Goal: Transaction & Acquisition: Purchase product/service

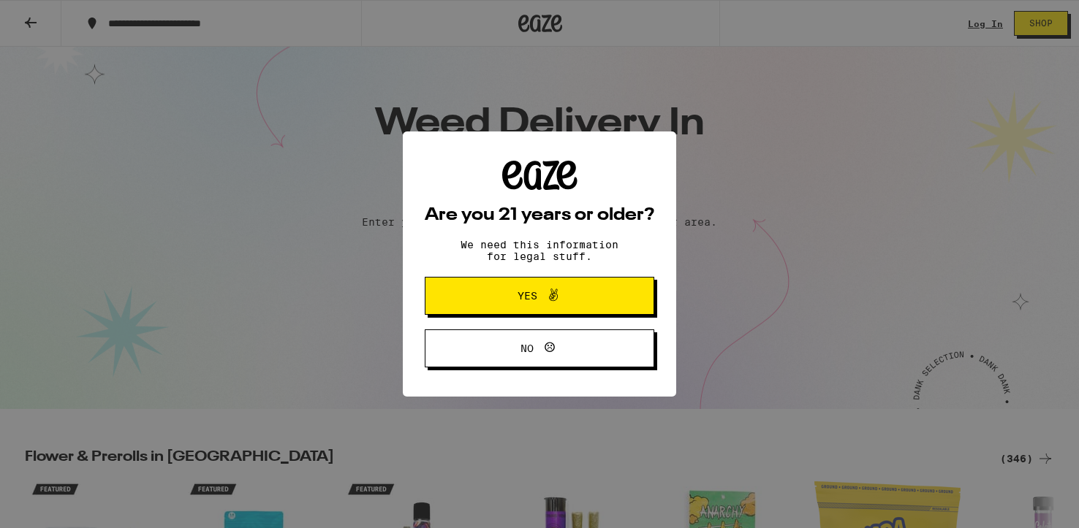
click at [981, 19] on div "Are you 21 years or older? We need this information for legal stuff. Yes No" at bounding box center [539, 264] width 1079 height 528
click at [984, 22] on div "Are you 21 years or older? We need this information for legal stuff. Yes No" at bounding box center [539, 264] width 1079 height 528
drag, startPoint x: 984, startPoint y: 22, endPoint x: 978, endPoint y: 15, distance: 9.4
click at [984, 21] on div "Are you 21 years or older? We need this information for legal stuff. Yes No" at bounding box center [539, 264] width 1079 height 528
click at [981, 23] on div "Are you 21 years or older? We need this information for legal stuff. Yes No" at bounding box center [539, 264] width 1079 height 528
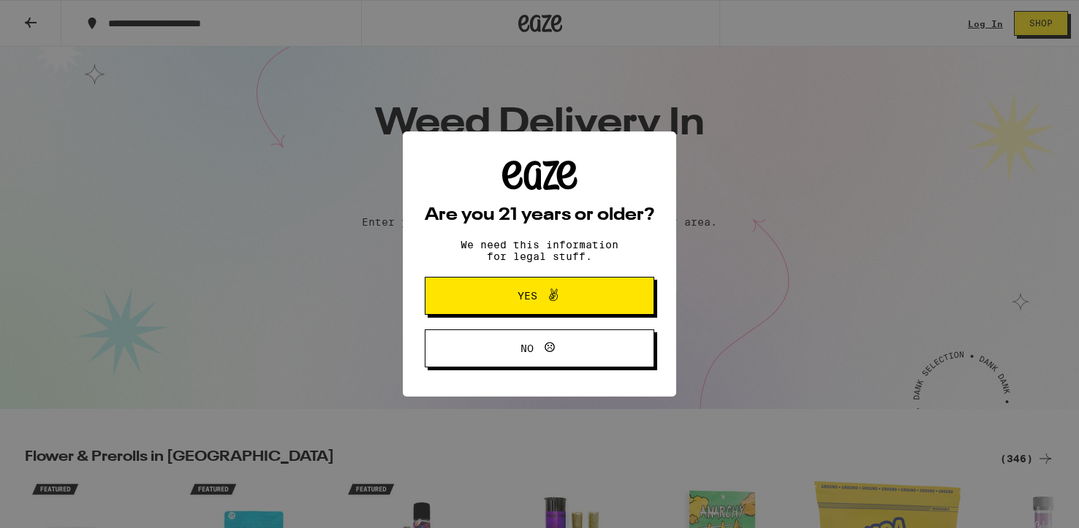
click at [982, 55] on div "Are you 21 years or older? We need this information for legal stuff. Yes No" at bounding box center [539, 264] width 1079 height 528
click at [992, 28] on div "Are you 21 years or older? We need this information for legal stuff. Yes No" at bounding box center [539, 264] width 1079 height 528
click at [531, 300] on span "Yes" at bounding box center [527, 296] width 20 height 10
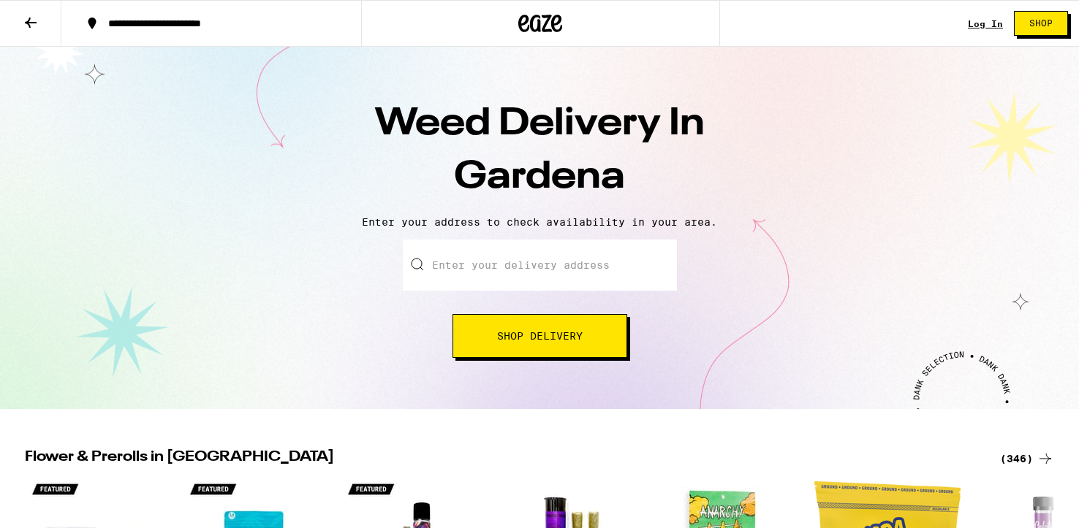
click at [486, 276] on input "Enter your delivery address" at bounding box center [540, 265] width 274 height 51
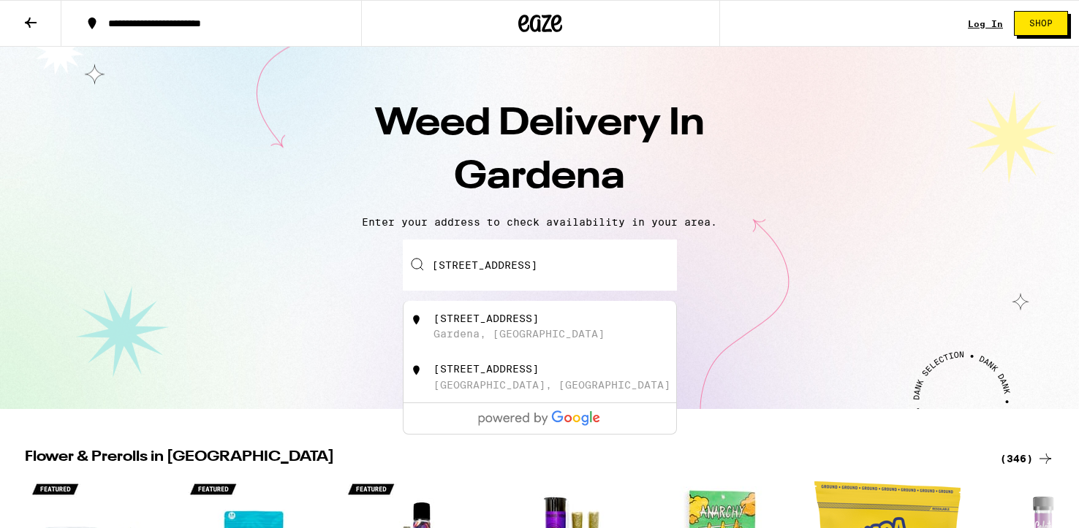
click at [503, 330] on div "[STREET_ADDRESS]" at bounding box center [563, 327] width 261 height 28
type input "[STREET_ADDRESS]"
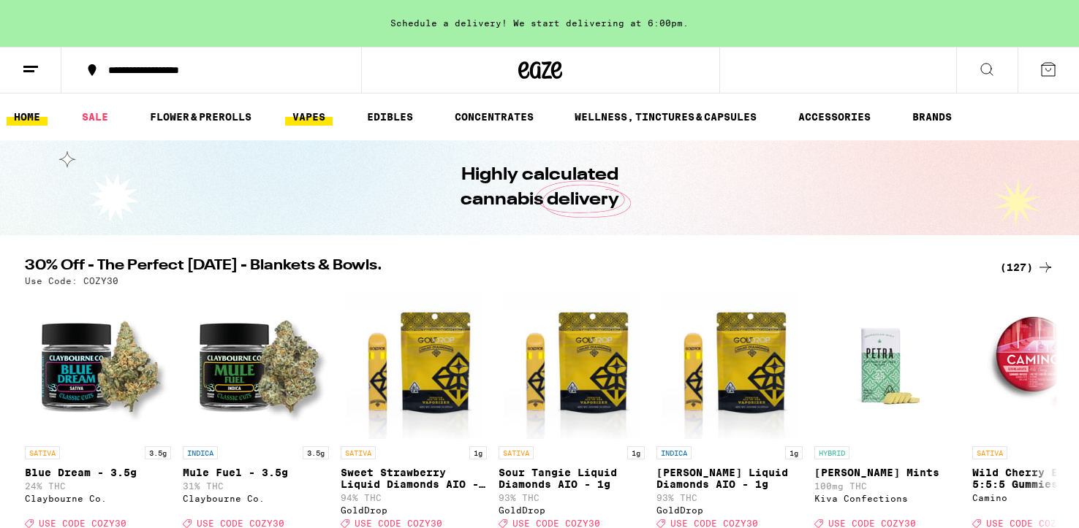
click at [319, 122] on link "VAPES" at bounding box center [308, 117] width 47 height 18
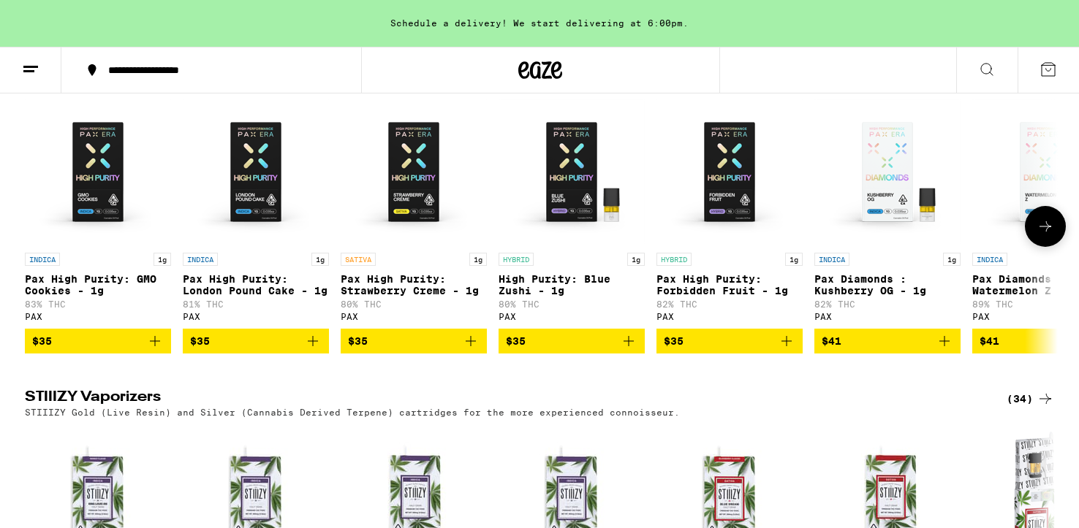
scroll to position [1163, 0]
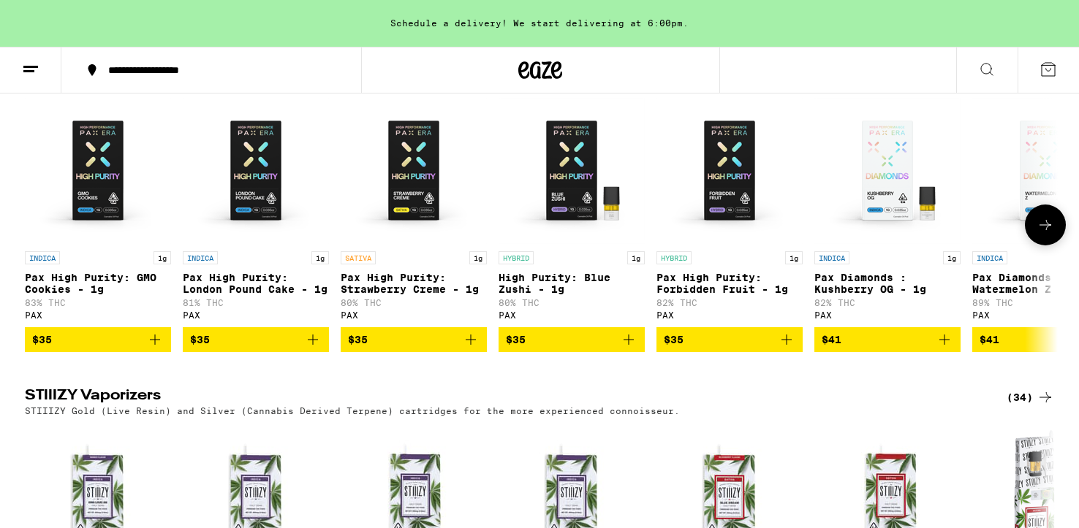
click at [365, 216] on img "Open page for Pax High Purity: Strawberry Creme - 1g from PAX" at bounding box center [414, 171] width 146 height 146
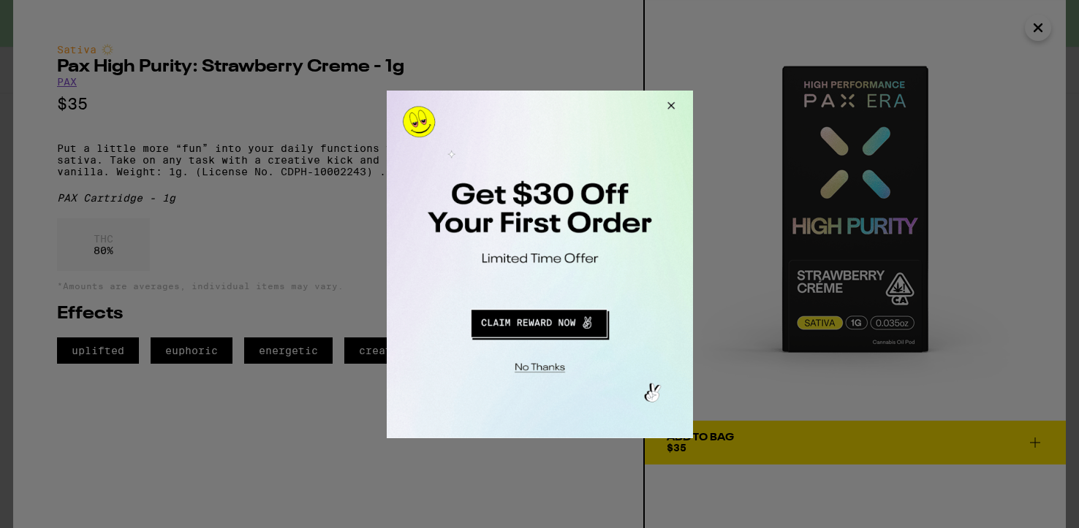
click at [672, 104] on button "Close Modal" at bounding box center [667, 107] width 39 height 35
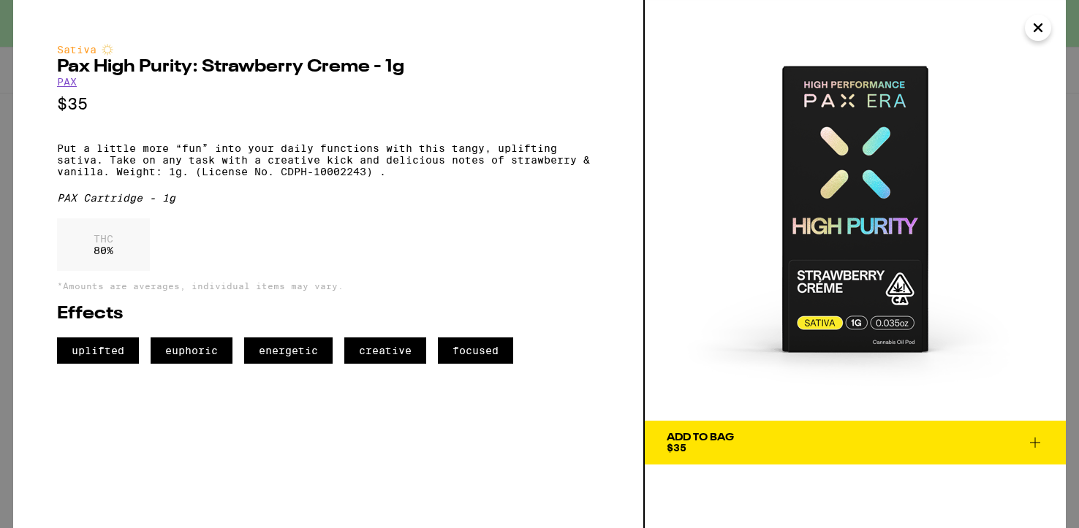
click at [1042, 26] on icon "Close" at bounding box center [1038, 28] width 18 height 22
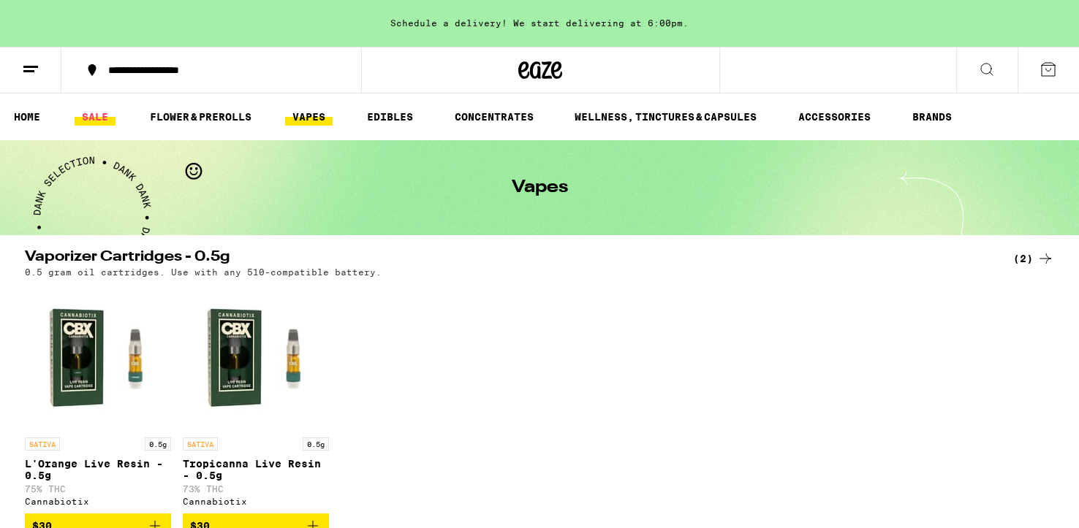
click at [95, 115] on link "SALE" at bounding box center [95, 117] width 41 height 18
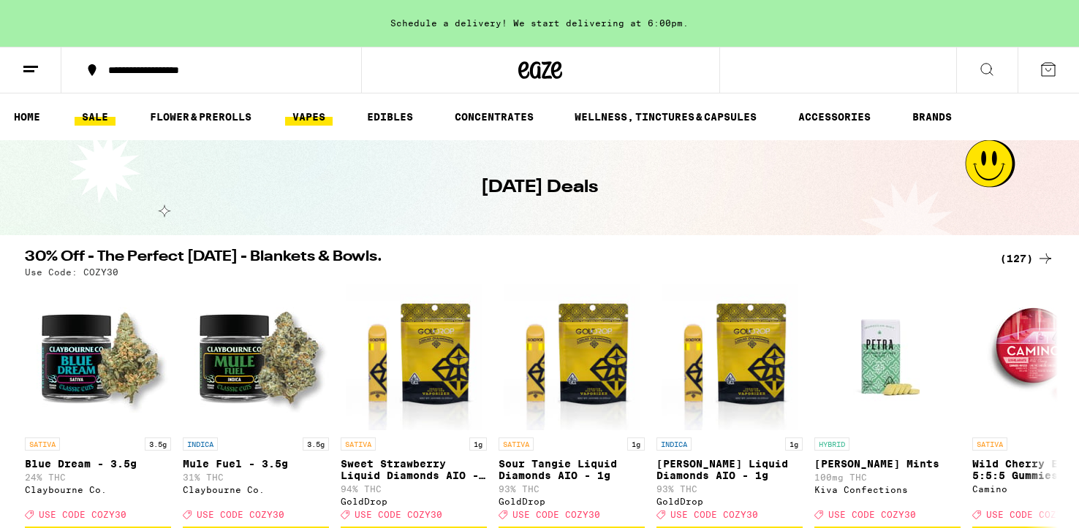
click at [322, 122] on link "VAPES" at bounding box center [308, 117] width 47 height 18
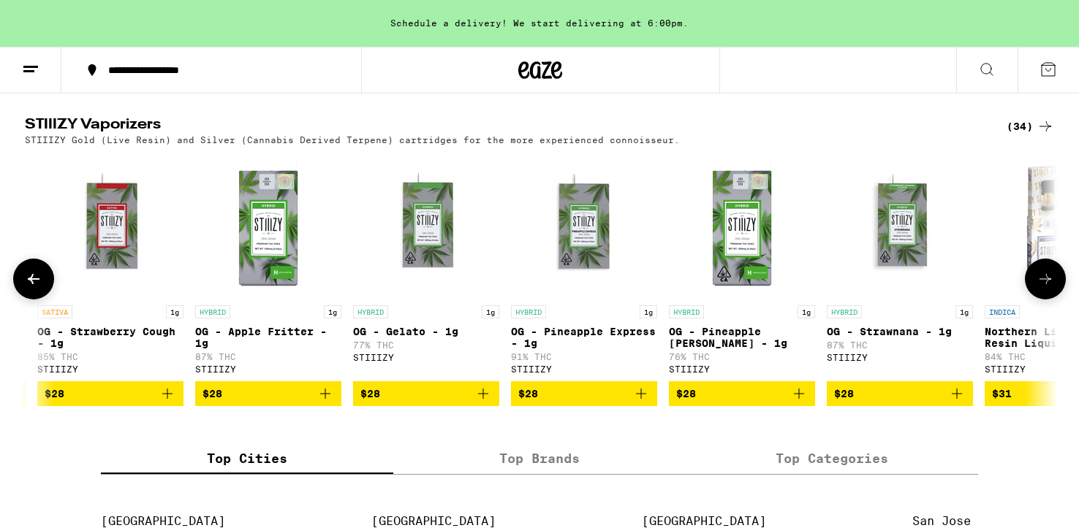
scroll to position [0, 3461]
click at [618, 403] on span "$28" at bounding box center [583, 394] width 132 height 18
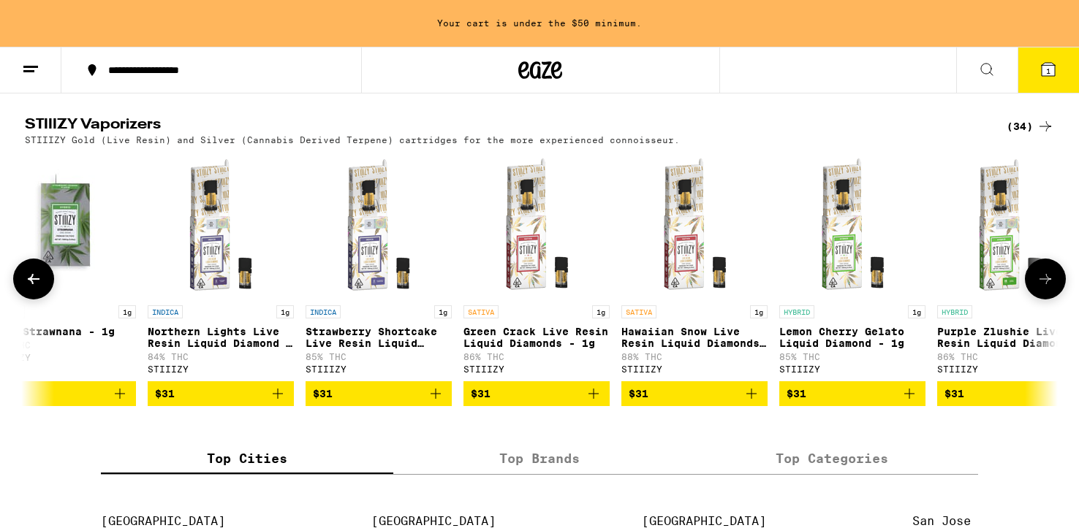
scroll to position [0, 4338]
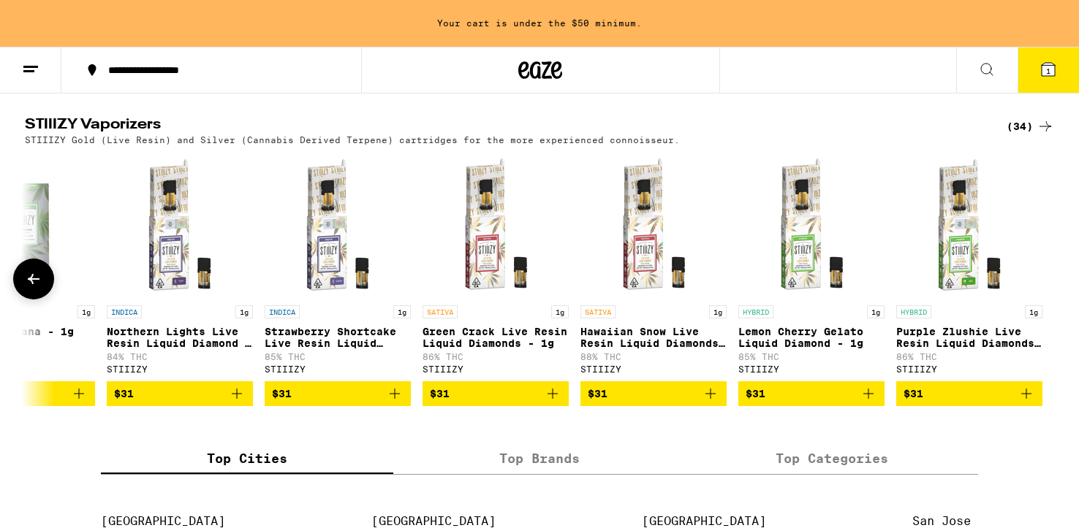
click at [647, 403] on span "$31" at bounding box center [654, 394] width 132 height 18
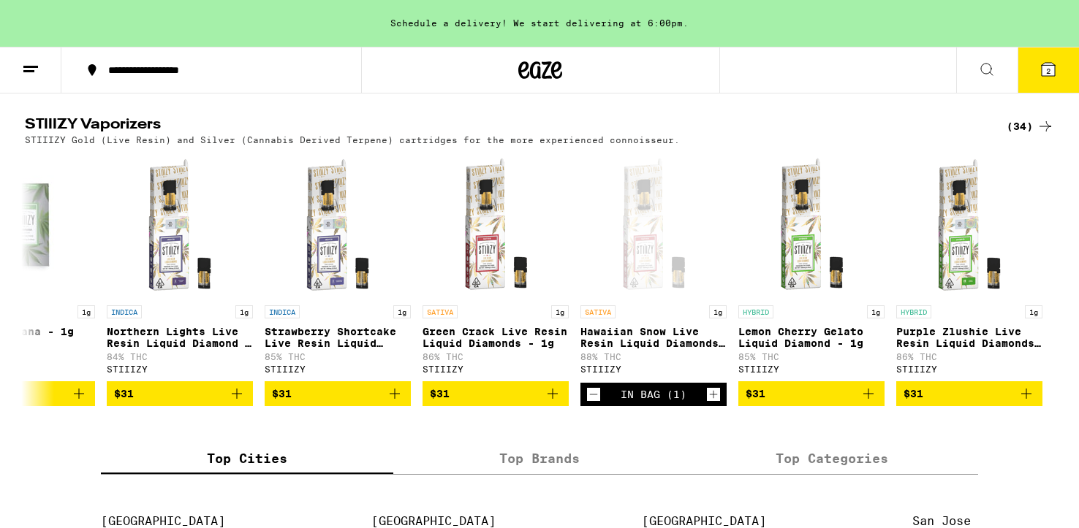
click at [1050, 66] on icon at bounding box center [1047, 69] width 13 height 13
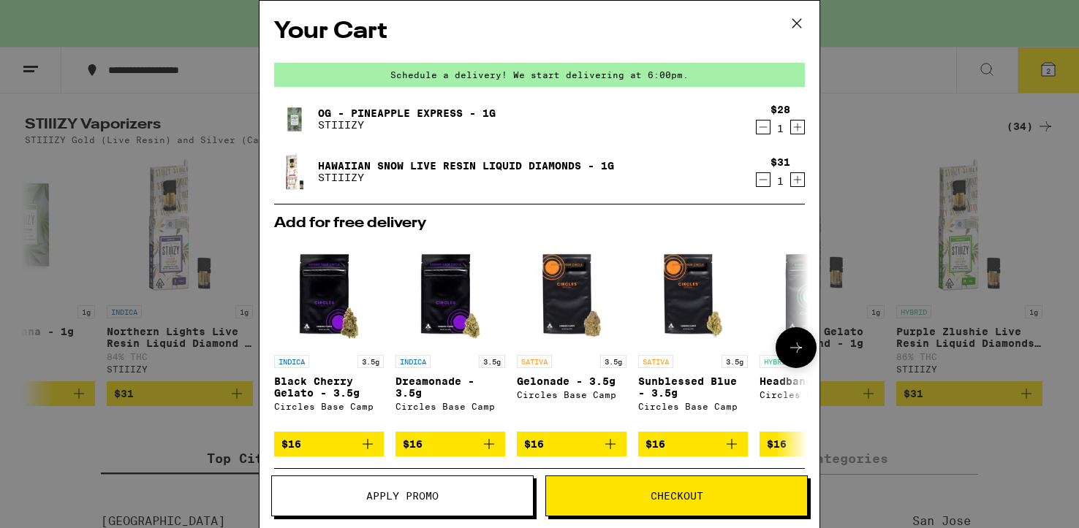
scroll to position [106, 0]
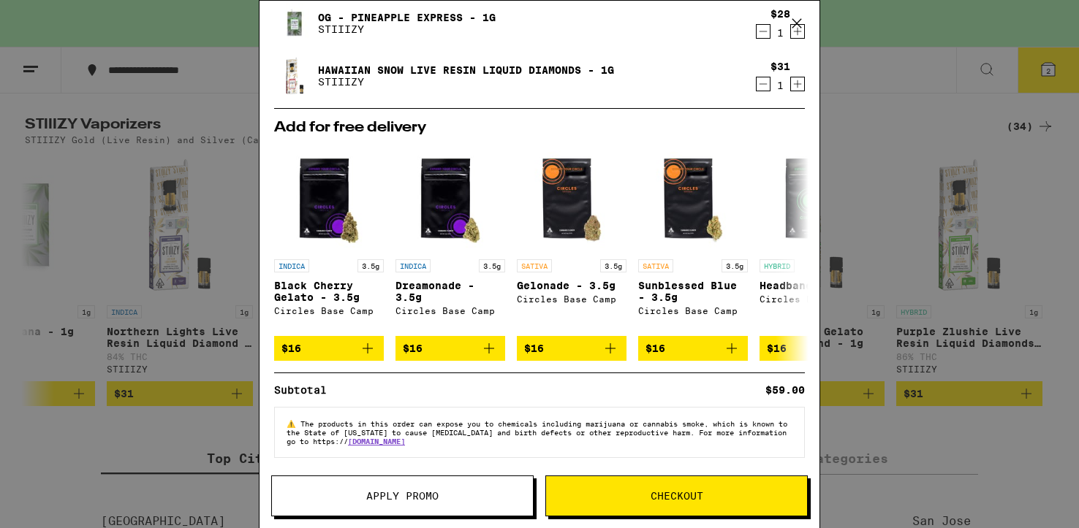
click at [696, 500] on span "Checkout" at bounding box center [676, 496] width 53 height 10
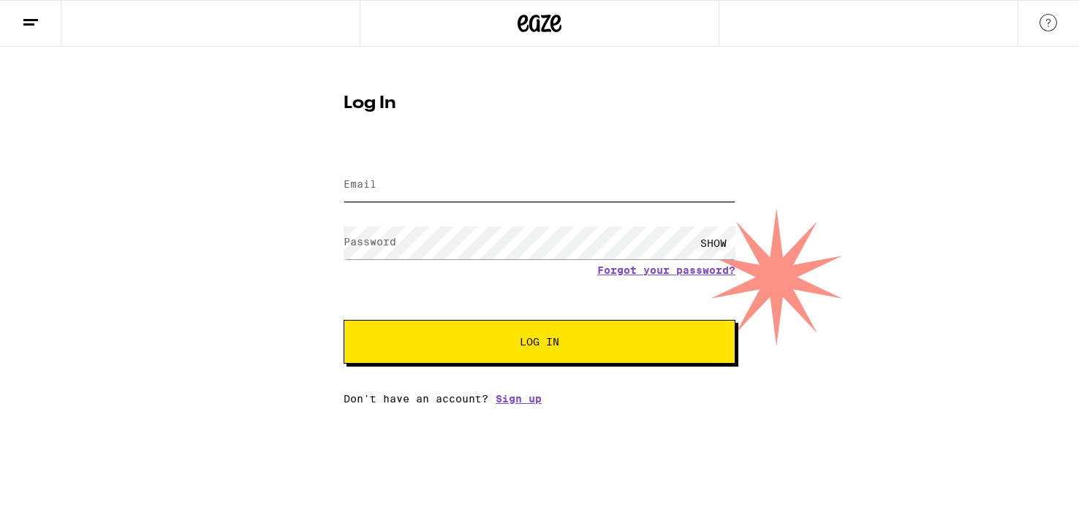
click at [436, 193] on input "Email" at bounding box center [539, 185] width 392 height 33
type input "[EMAIL_ADDRESS][DOMAIN_NAME]"
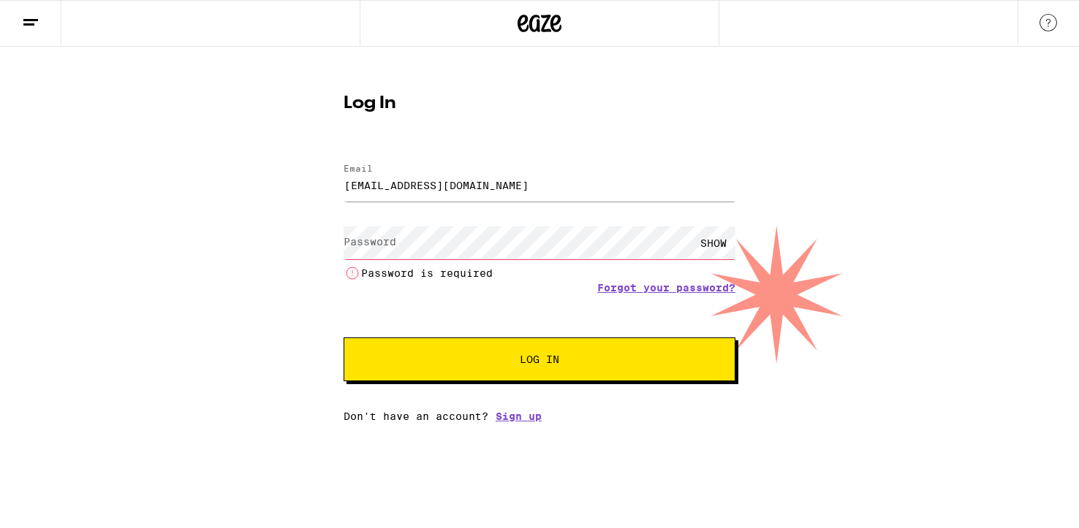
click at [525, 395] on div "Email Email [EMAIL_ADDRESS][DOMAIN_NAME] Password Password SHOW Password is req…" at bounding box center [539, 285] width 392 height 273
click at [517, 417] on link "Sign up" at bounding box center [518, 417] width 46 height 12
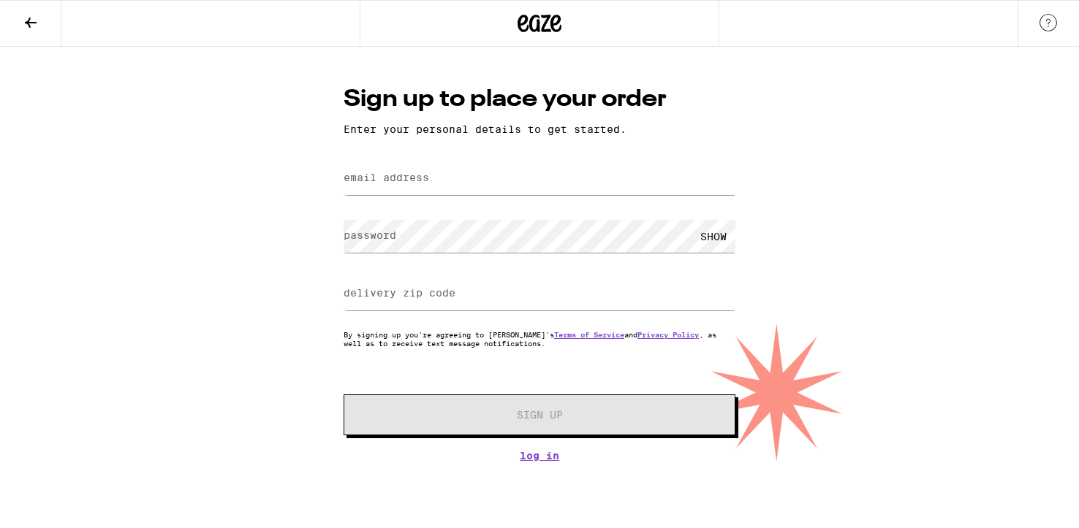
click at [392, 183] on label "email address" at bounding box center [385, 178] width 85 height 12
type input "[EMAIL_ADDRESS][DOMAIN_NAME]"
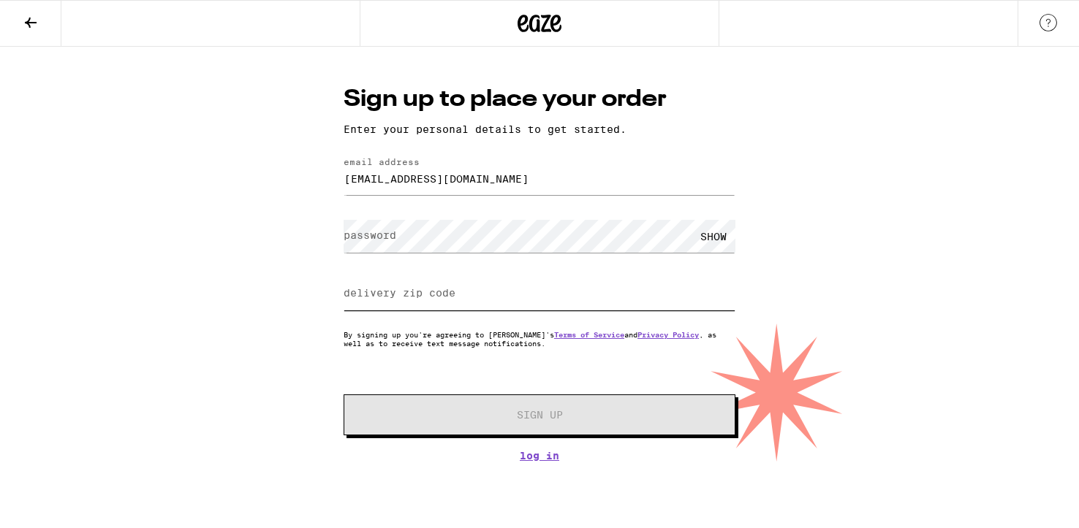
type input "90247"
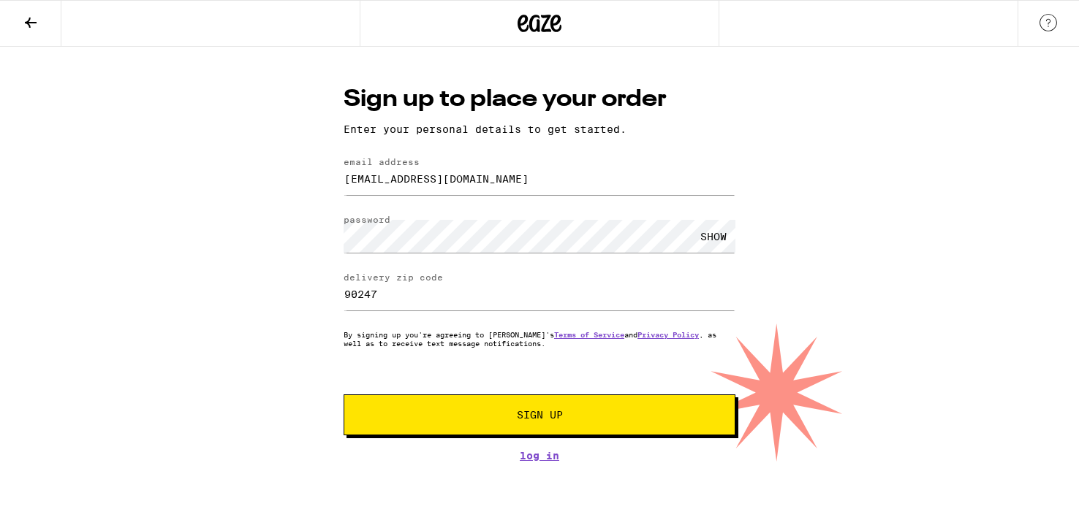
click at [523, 430] on button "Sign Up" at bounding box center [539, 415] width 392 height 41
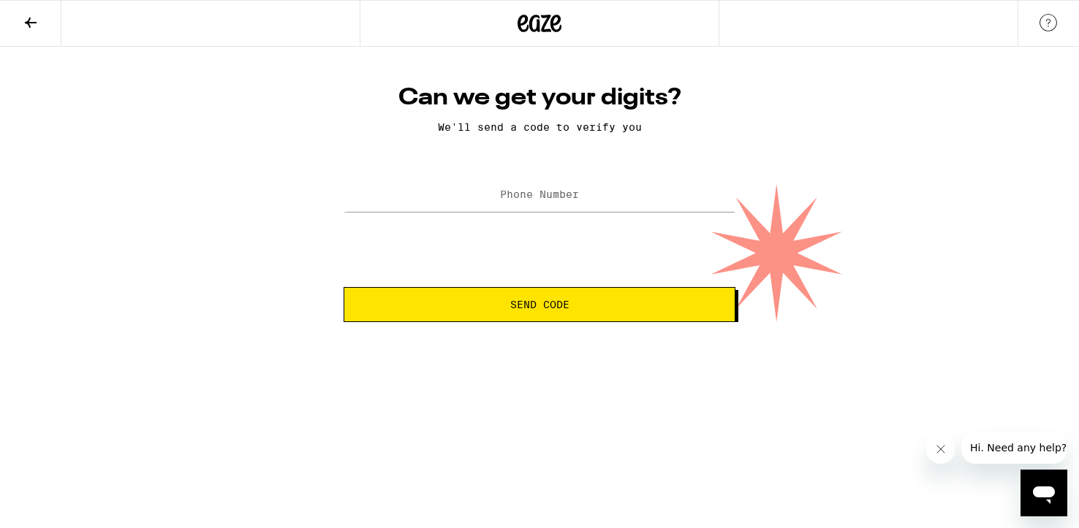
click at [501, 200] on label "Phone Number" at bounding box center [539, 195] width 79 height 12
type input "[PHONE_NUMBER]"
click at [563, 306] on span "Send Code" at bounding box center [539, 305] width 59 height 10
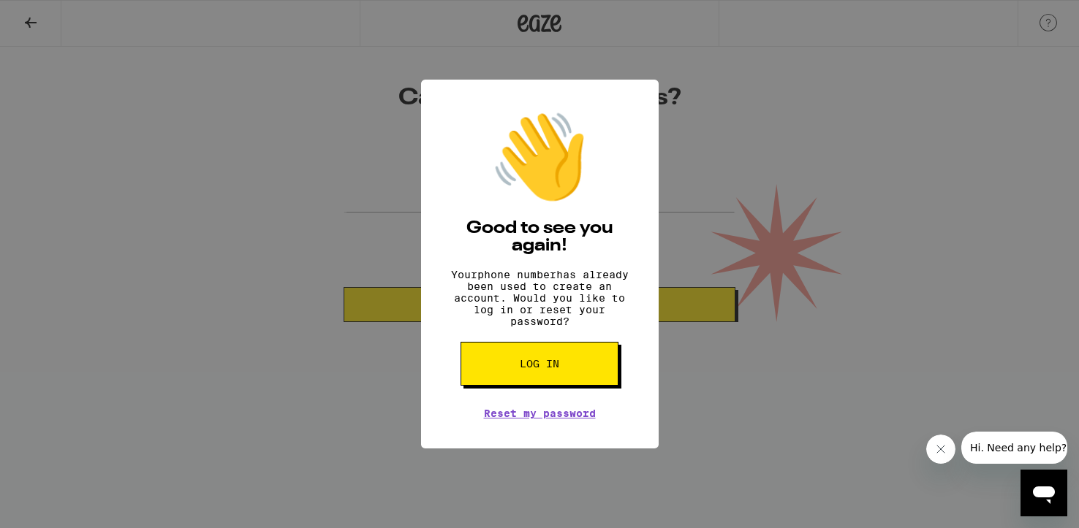
click at [544, 369] on span "Log in" at bounding box center [539, 364] width 39 height 10
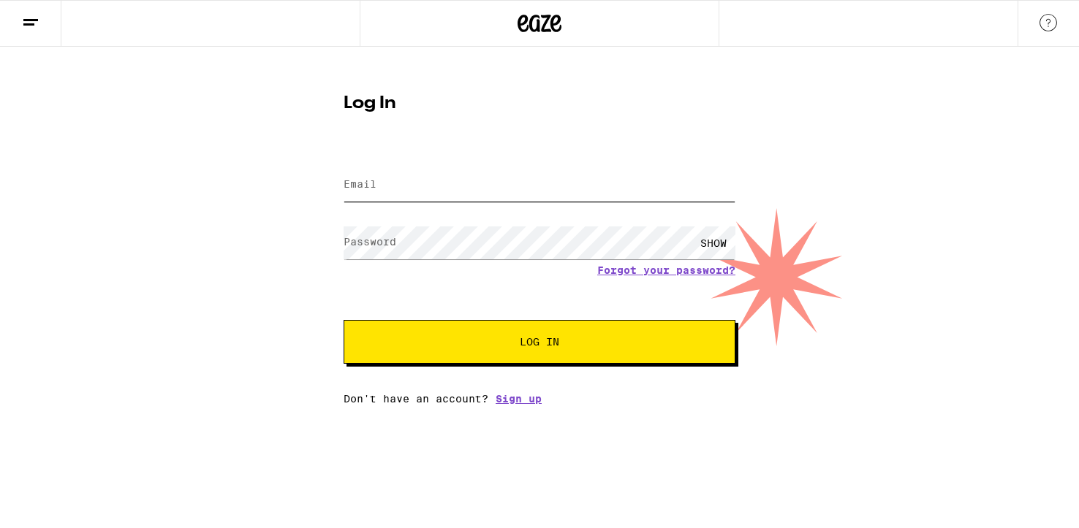
click at [381, 199] on input "Email" at bounding box center [539, 185] width 392 height 33
click at [522, 402] on div "Email Email Password Password SHOW Forgot your password? Log In Don't have an a…" at bounding box center [539, 277] width 392 height 256
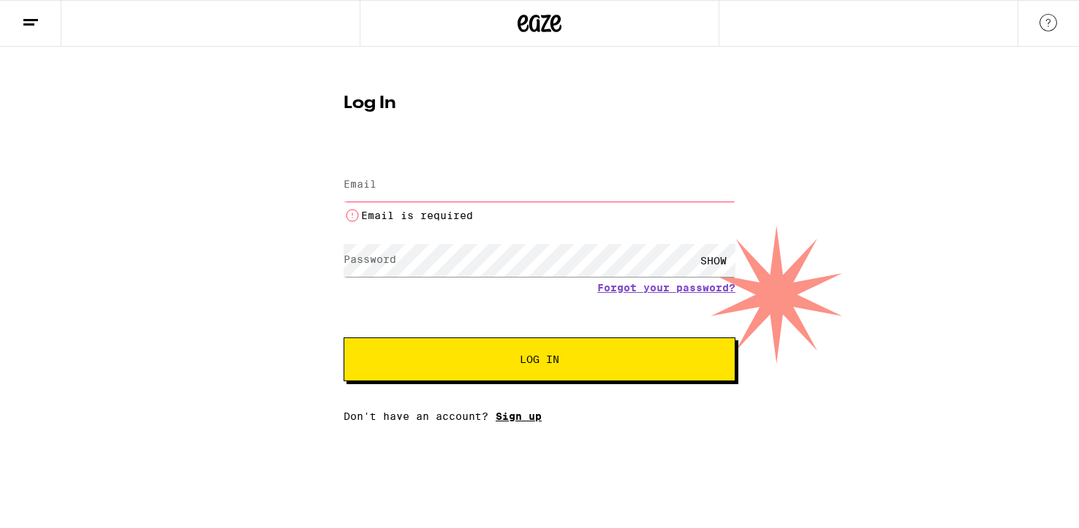
click at [513, 422] on link "Sign up" at bounding box center [518, 417] width 46 height 12
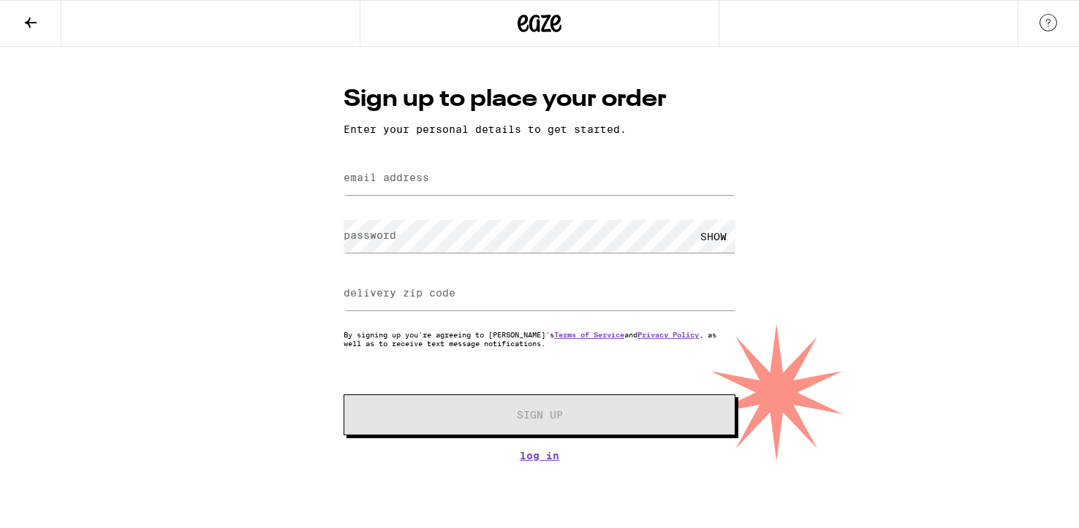
click at [373, 183] on label "email address" at bounding box center [385, 178] width 85 height 12
click at [373, 183] on input "eic" at bounding box center [539, 178] width 392 height 33
type input "[EMAIL_ADDRESS][DOMAIN_NAME]"
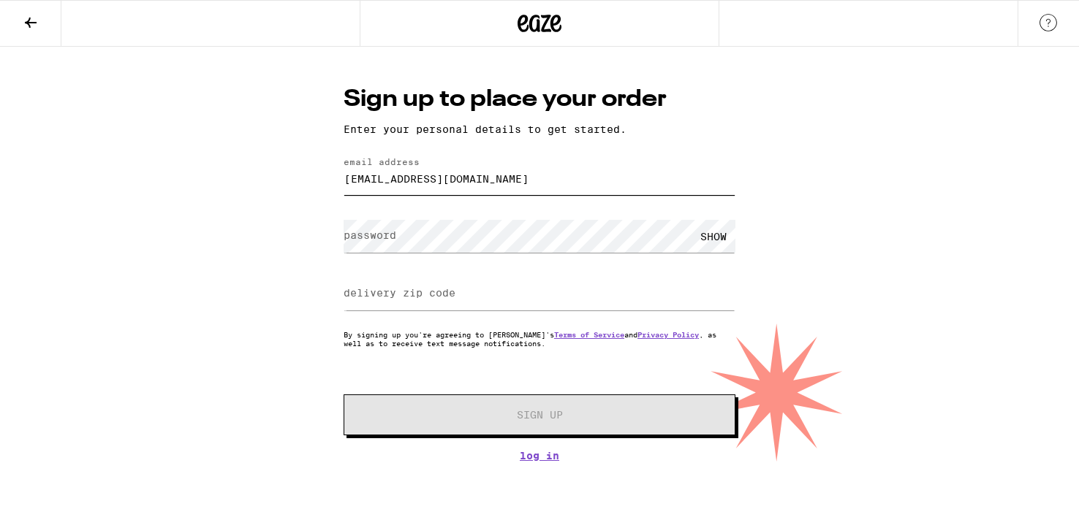
type input "90247"
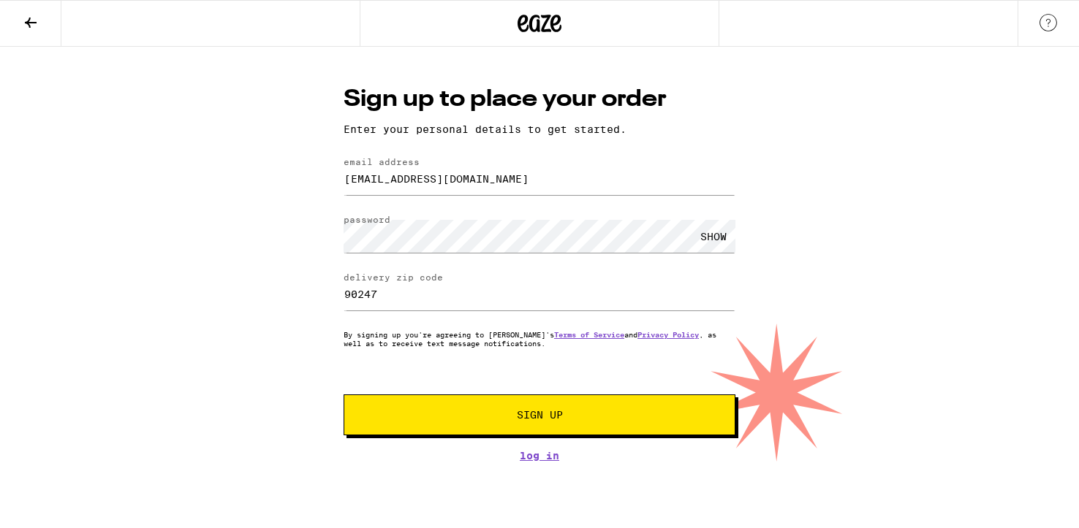
click at [550, 415] on span "Sign Up" at bounding box center [540, 415] width 46 height 10
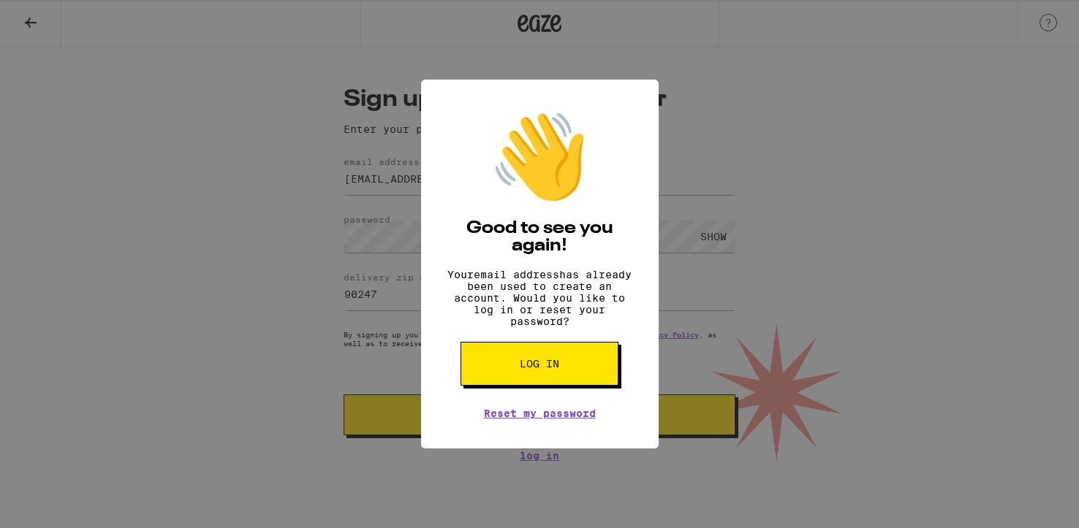
click at [547, 369] on span "Log in" at bounding box center [539, 364] width 39 height 10
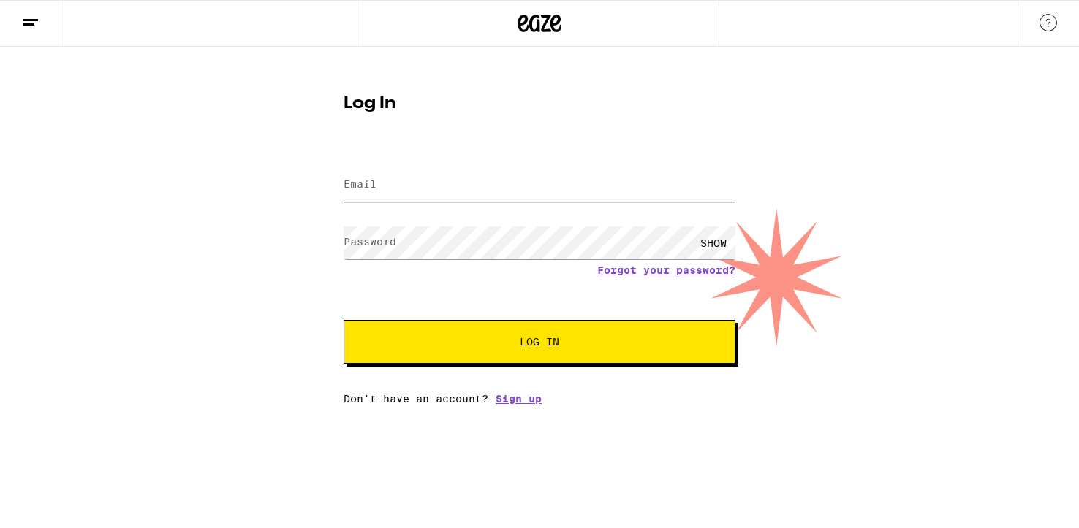
click at [405, 183] on input "Email" at bounding box center [539, 185] width 392 height 33
type input "[EMAIL_ADDRESS][DOMAIN_NAME]"
click at [343, 320] on button "Log In" at bounding box center [539, 342] width 392 height 44
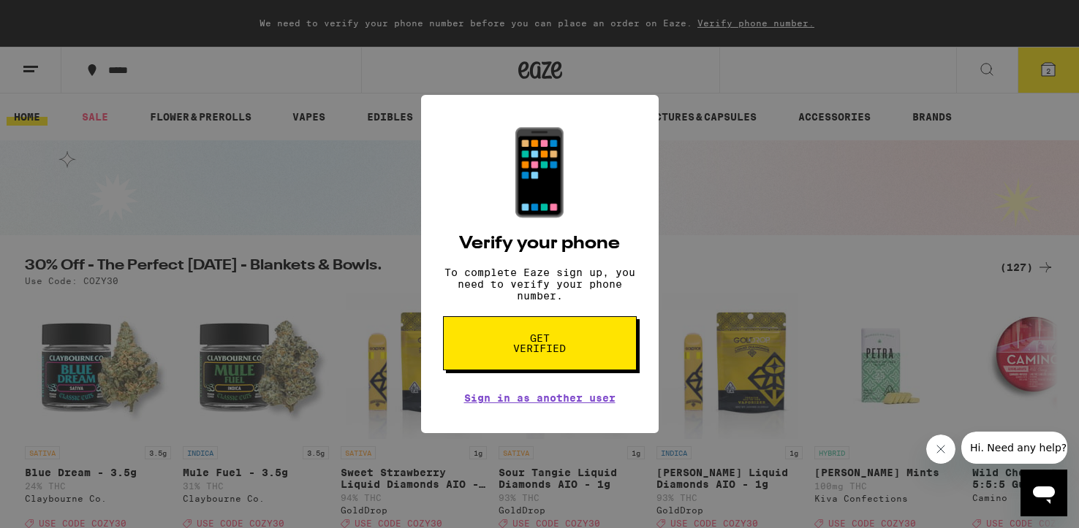
click at [542, 354] on span "Get verified" at bounding box center [539, 343] width 75 height 20
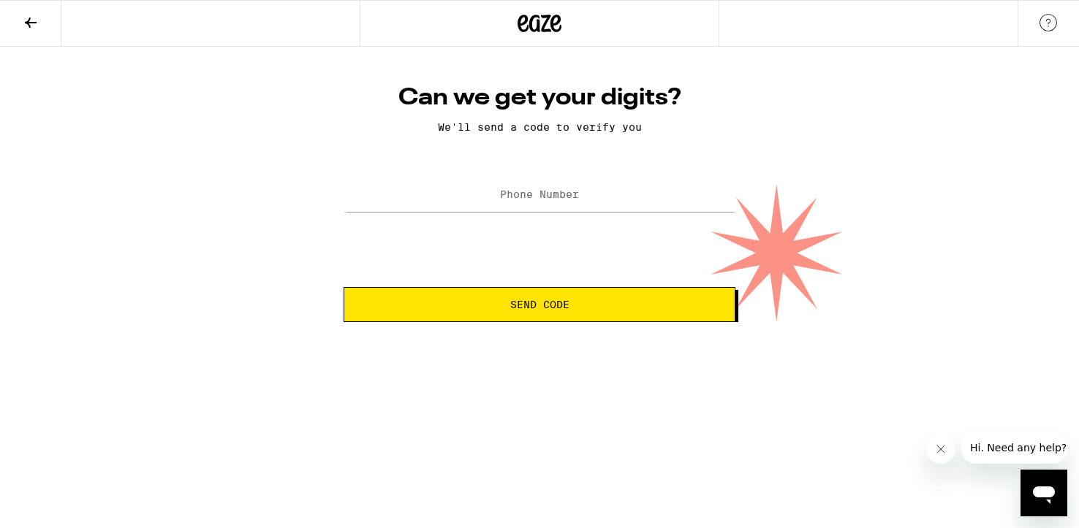
click at [506, 200] on label "Phone Number" at bounding box center [539, 195] width 79 height 12
type input "[PHONE_NUMBER]"
click at [548, 299] on button "Send Code" at bounding box center [539, 304] width 392 height 35
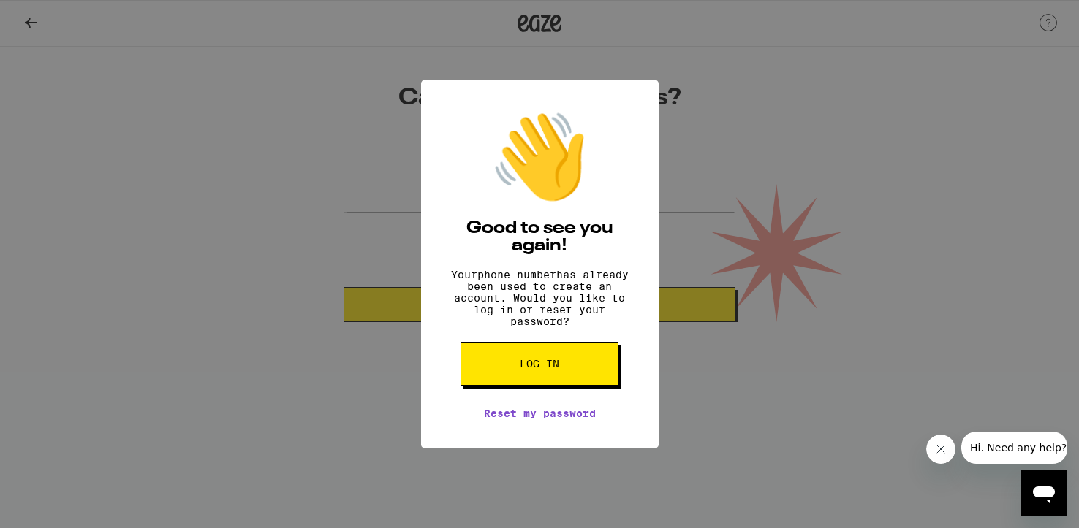
click at [546, 369] on span "Log in" at bounding box center [539, 364] width 39 height 10
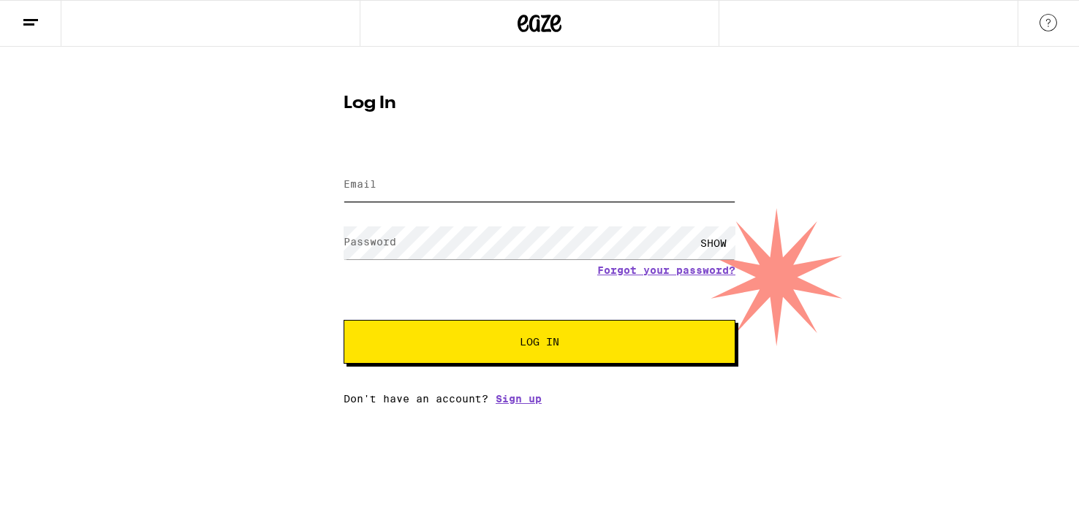
click at [406, 178] on input "Email" at bounding box center [539, 185] width 392 height 33
type input "[EMAIL_ADDRESS][DOMAIN_NAME]"
click at [482, 354] on button "Log In" at bounding box center [539, 342] width 392 height 44
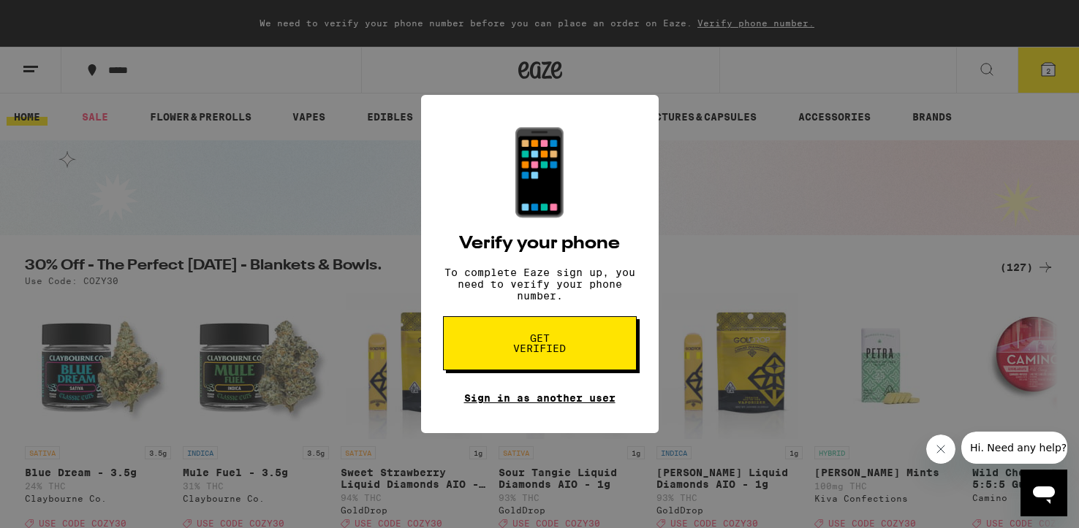
click at [531, 404] on link "Sign in as another user" at bounding box center [539, 398] width 151 height 12
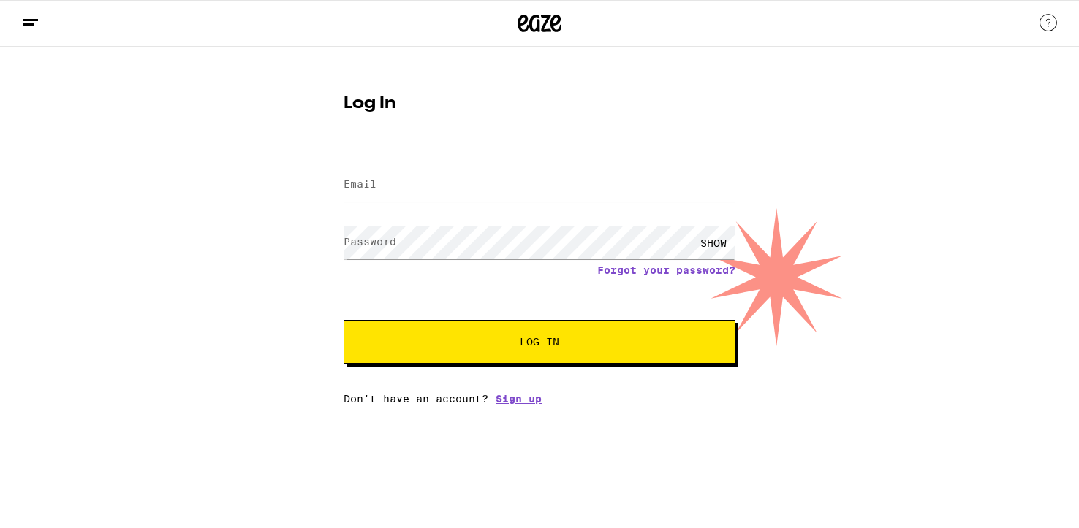
click at [408, 180] on input "Email" at bounding box center [539, 185] width 392 height 33
type input "[EMAIL_ADDRESS][DOMAIN_NAME]"
click at [546, 347] on span "Log In" at bounding box center [539, 342] width 39 height 10
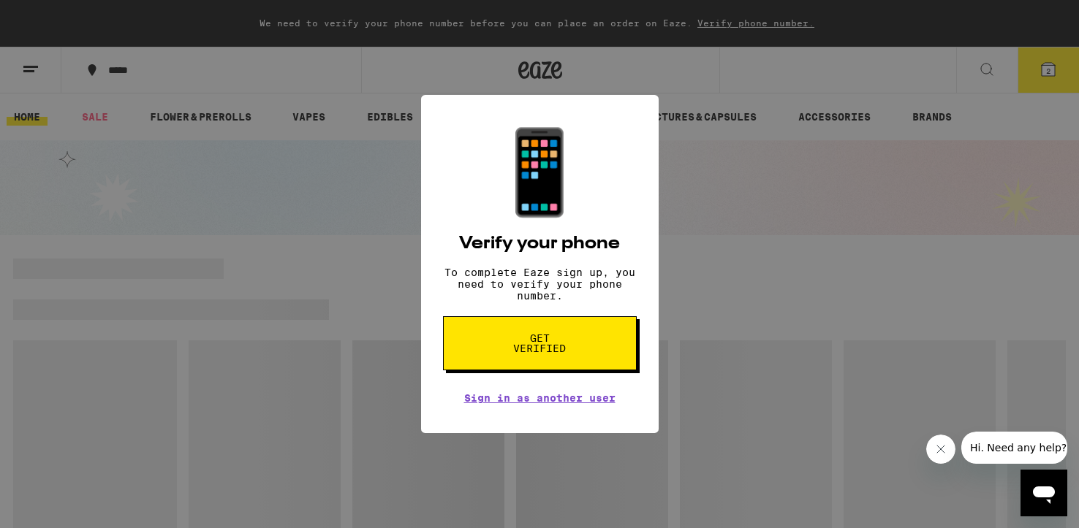
click at [544, 363] on button "Get verified" at bounding box center [540, 343] width 194 height 54
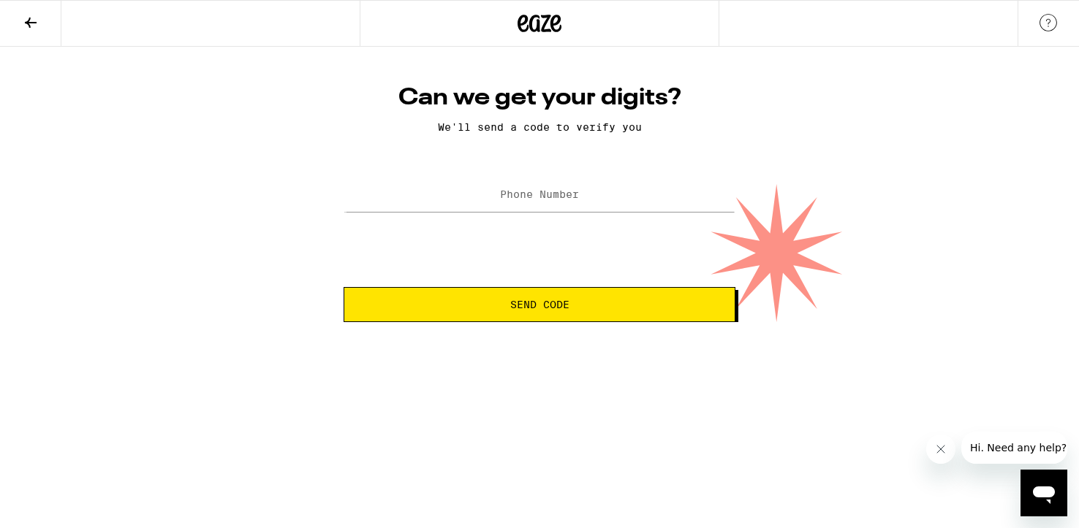
click at [527, 193] on label "Phone Number" at bounding box center [539, 195] width 79 height 12
type input "(939) 219-3816"
click at [521, 301] on span "Send Code" at bounding box center [539, 305] width 59 height 10
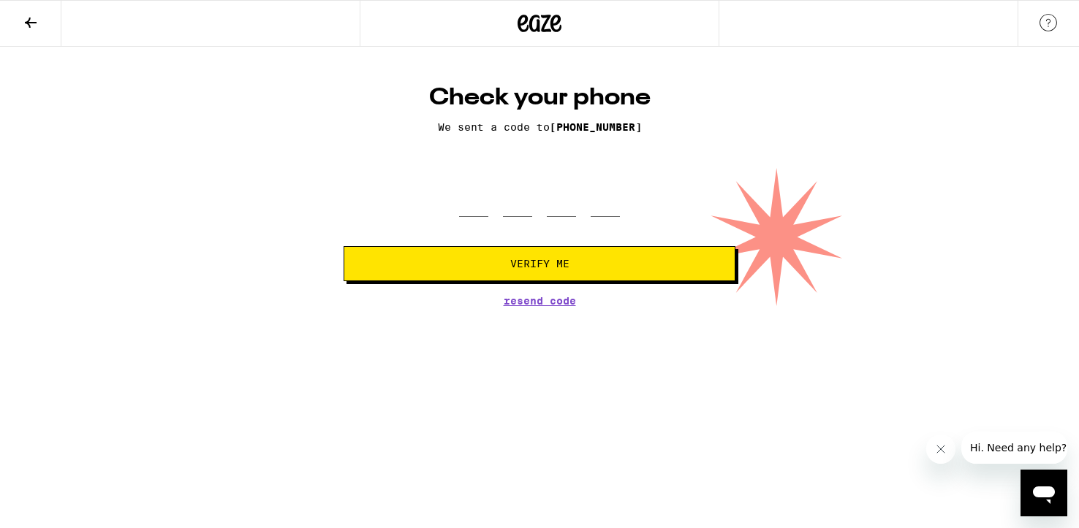
click at [503, 222] on form "Verify Me" at bounding box center [539, 227] width 392 height 107
click at [487, 211] on input "tel" at bounding box center [473, 195] width 29 height 43
type input "7"
type input "6"
type input "0"
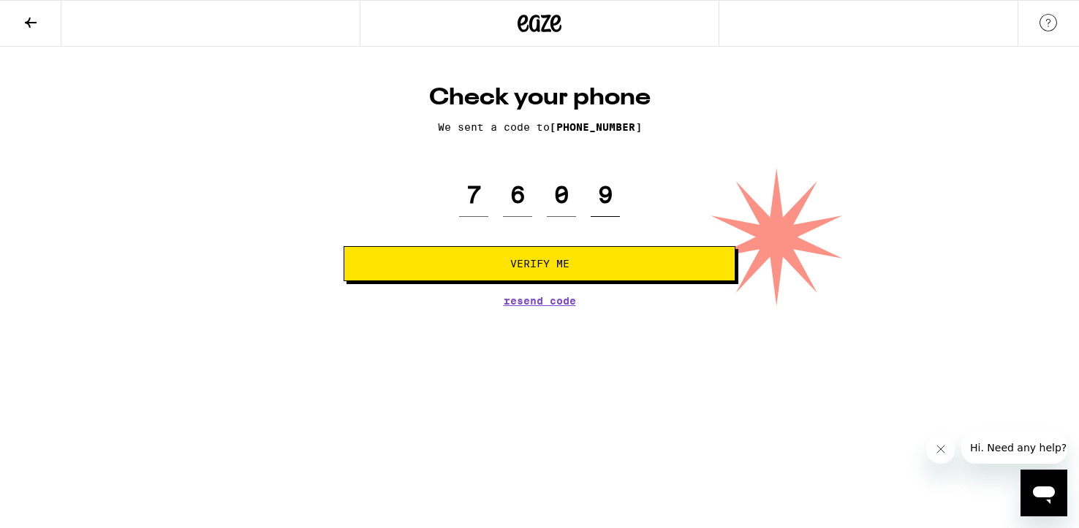
type input "9"
click at [509, 262] on span "Verify Me" at bounding box center [539, 264] width 367 height 10
